Goal: Transaction & Acquisition: Purchase product/service

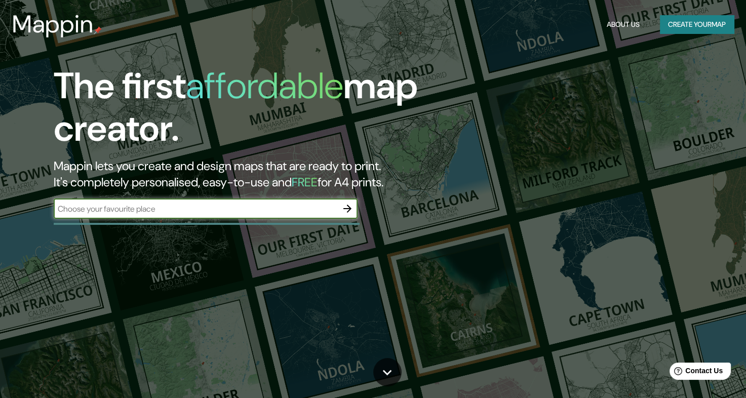
click at [284, 207] on input "text" at bounding box center [196, 209] width 284 height 12
type input "[GEOGRAPHIC_DATA]"
click at [348, 210] on icon "button" at bounding box center [347, 209] width 8 height 8
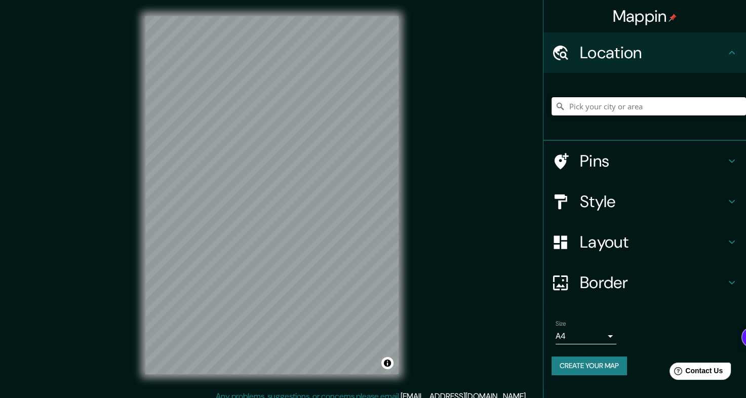
click at [608, 104] on input "Pick your city or area" at bounding box center [649, 106] width 194 height 18
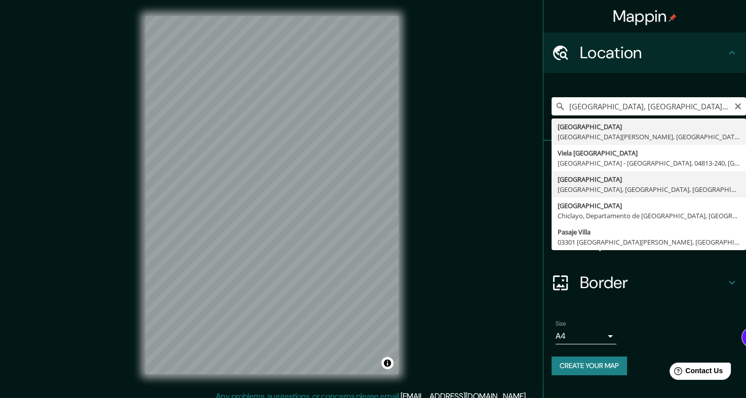
type input "[GEOGRAPHIC_DATA], [GEOGRAPHIC_DATA], [GEOGRAPHIC_DATA], [GEOGRAPHIC_DATA]"
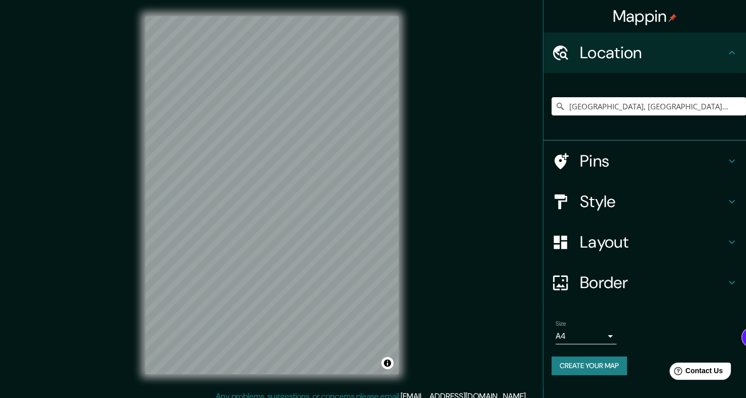
click at [621, 233] on h4 "Layout" at bounding box center [653, 242] width 146 height 20
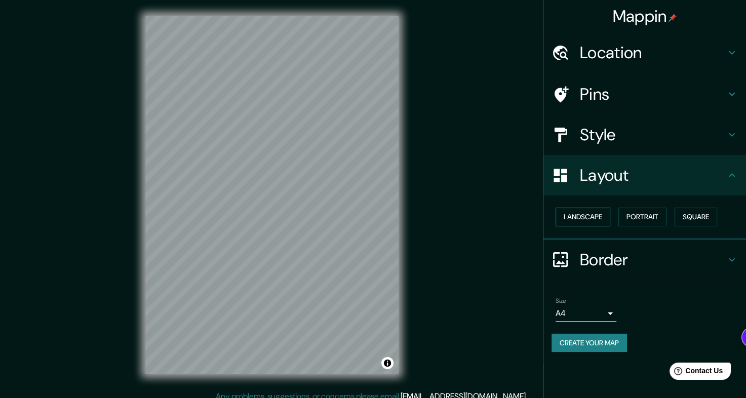
click at [593, 218] on button "Landscape" at bounding box center [583, 217] width 55 height 19
